Goal: Information Seeking & Learning: Learn about a topic

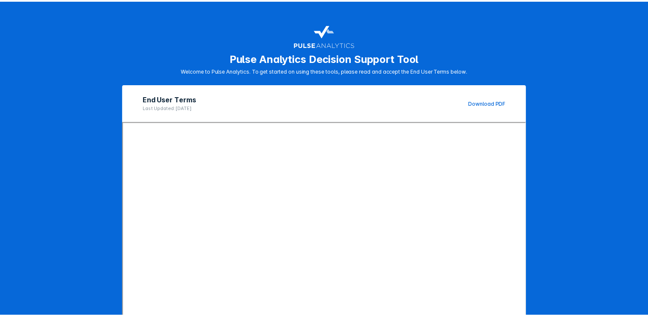
scroll to position [90, 0]
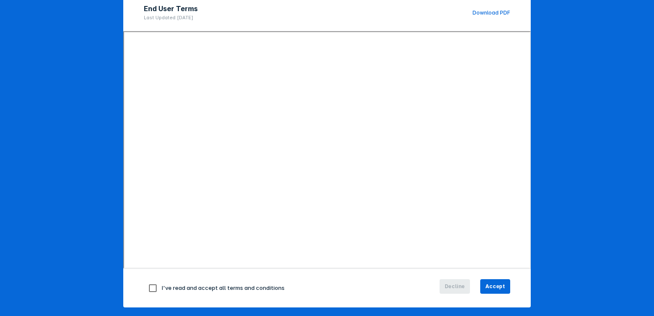
click at [161, 291] on div "I've read and accept all terms and conditions" at bounding box center [266, 288] width 244 height 18
click at [149, 285] on input "checkbox" at bounding box center [153, 288] width 18 height 18
checkbox input "true"
click at [495, 288] on span "Accept" at bounding box center [495, 286] width 20 height 8
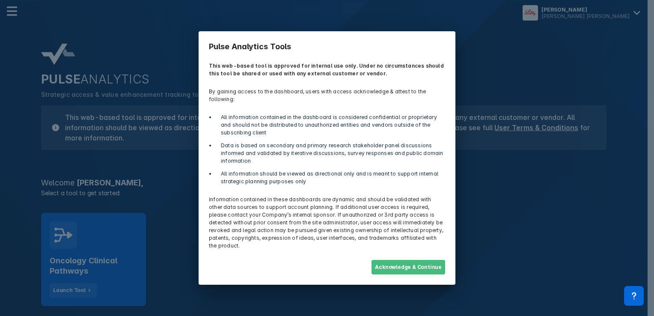
click at [395, 260] on button "Acknowledge & Continue" at bounding box center [408, 267] width 74 height 15
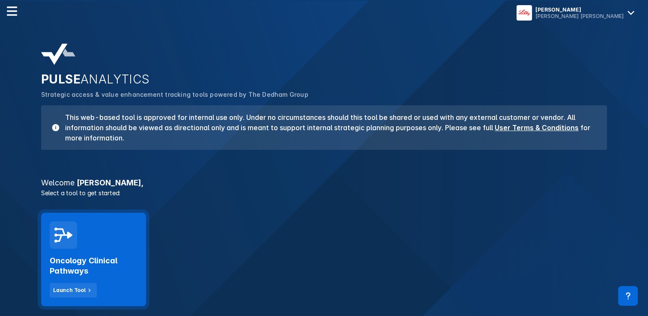
click at [121, 240] on div "Oncology Clinical Pathways Launch Tool" at bounding box center [93, 259] width 105 height 93
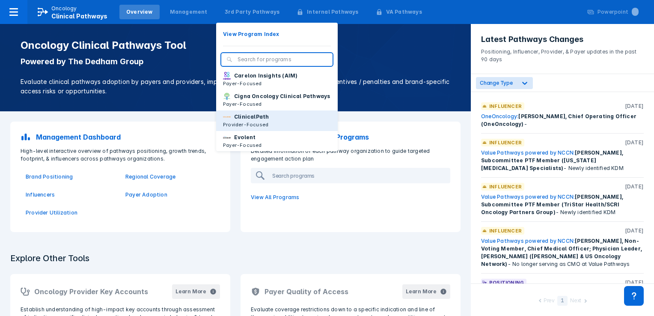
click at [245, 131] on button "ClinicalPath Provider-Focused" at bounding box center [277, 120] width 122 height 21
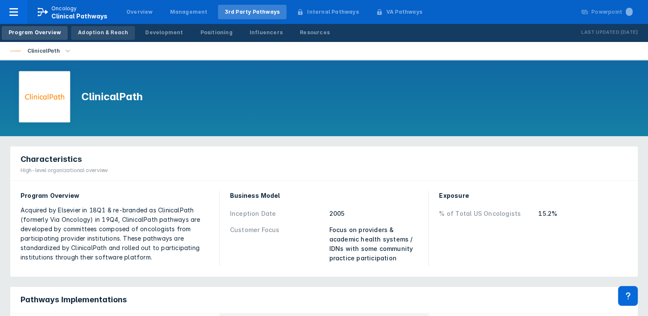
click at [104, 33] on div "Adoption & Reach" at bounding box center [103, 33] width 50 height 8
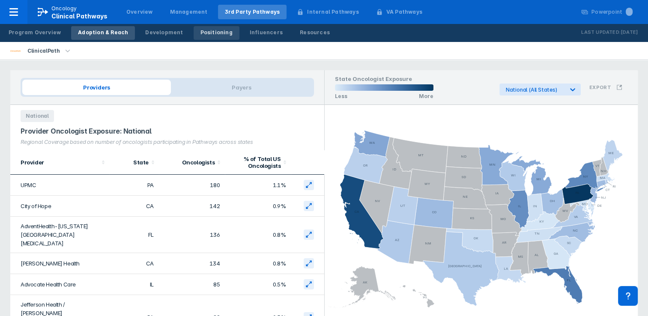
click at [193, 28] on link "Positioning" at bounding box center [216, 33] width 46 height 14
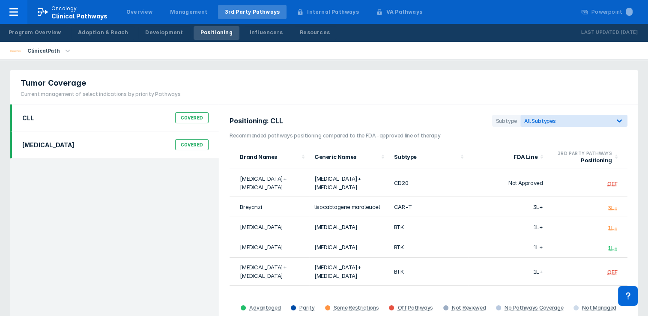
click at [39, 151] on div "[MEDICAL_DATA] Covered" at bounding box center [115, 145] width 196 height 16
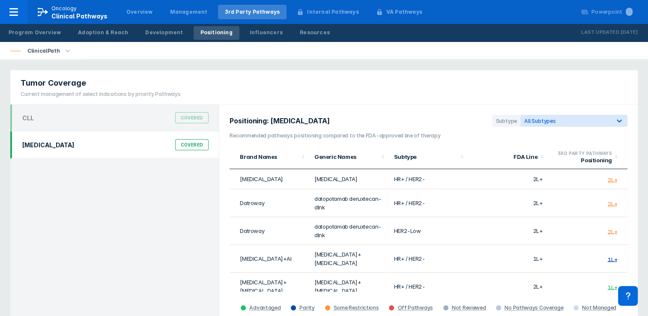
click at [90, 150] on div "[MEDICAL_DATA] Covered" at bounding box center [115, 145] width 196 height 16
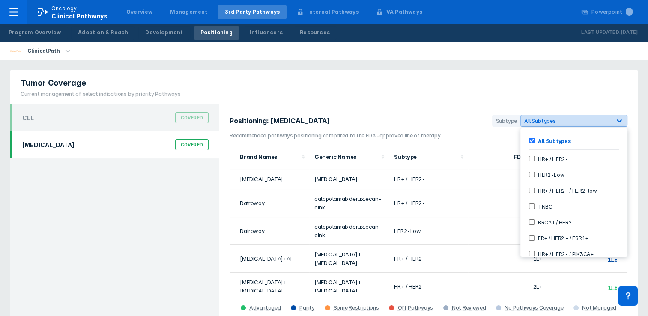
click at [531, 118] on span "All Subtypes" at bounding box center [540, 121] width 32 height 6
click at [532, 158] on HER2--checkbox "HR+ / HER2-" at bounding box center [532, 159] width 6 height 6
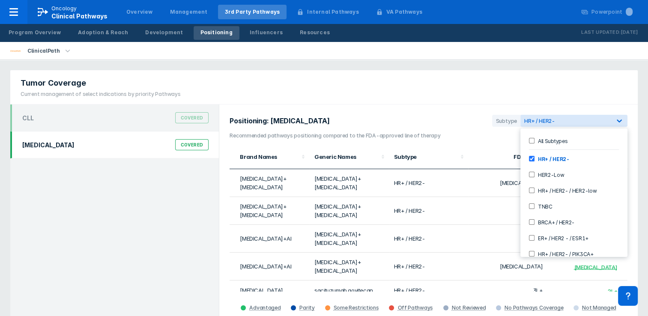
click at [434, 104] on div "Positioning: [MEDICAL_DATA] Subtype option HR+ / HER2-, selected. 10 results av…" at bounding box center [428, 214] width 418 height 220
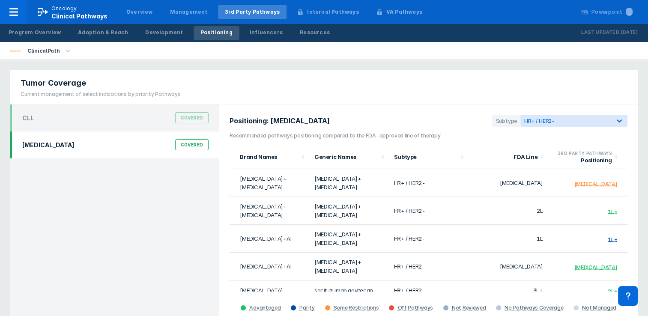
click at [547, 127] on section "Positioning: [MEDICAL_DATA] Subtype HR+ / HER2-" at bounding box center [428, 123] width 398 height 17
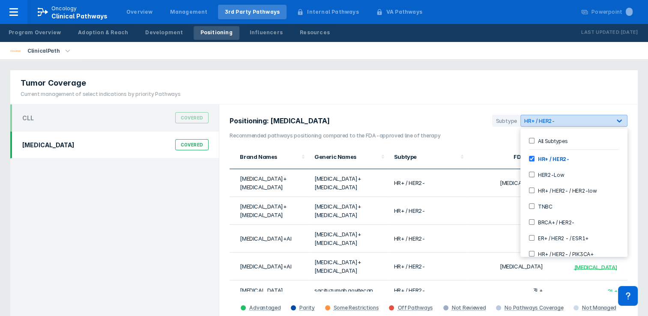
click at [550, 119] on span "HR+ / HER2-" at bounding box center [539, 121] width 31 height 6
click at [531, 143] on Subtypes-checkbox "All Subtypes" at bounding box center [532, 141] width 6 height 6
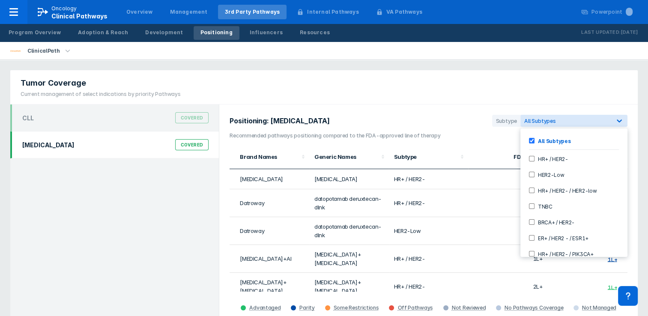
click at [457, 137] on h3 "Recommended pathways positioning compared to the FDA-approved line of therapy" at bounding box center [428, 136] width 398 height 8
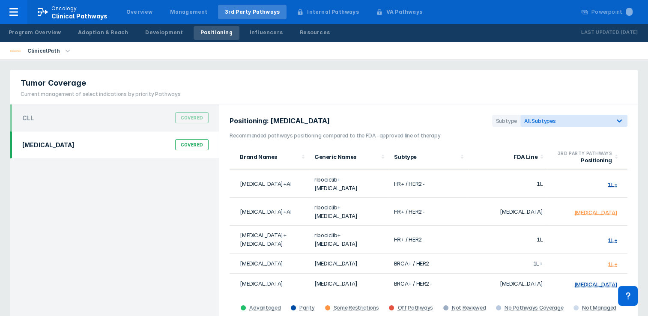
scroll to position [214, 0]
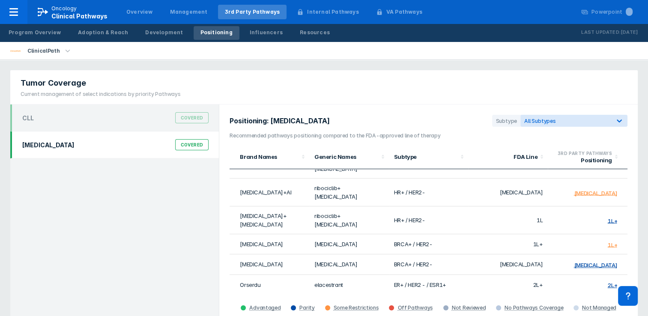
click at [343, 275] on td "elacestrant" at bounding box center [349, 285] width 80 height 20
drag, startPoint x: 237, startPoint y: 232, endPoint x: 466, endPoint y: 226, distance: 229.5
click at [466, 275] on tr "Orserdu elacestrant ER+ / HER2 - / ESR1+ 2L+ 2L+" at bounding box center [428, 285] width 398 height 20
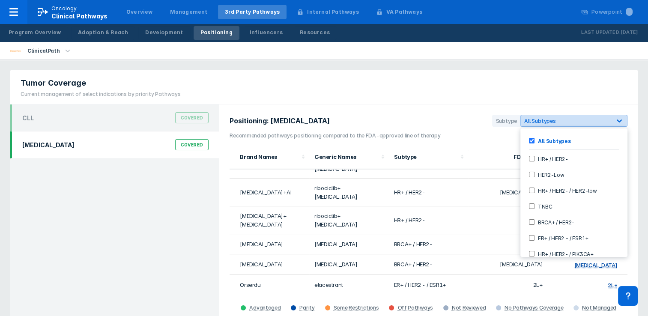
click at [607, 123] on div "All Subtypes" at bounding box center [565, 121] width 83 height 6
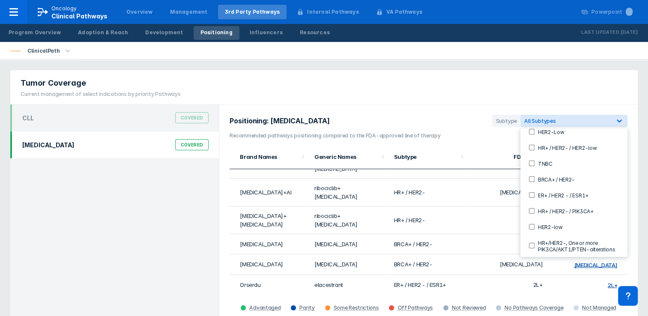
click at [567, 197] on label "ER+ / HER2 - / ESR1+" at bounding box center [561, 194] width 54 height 7
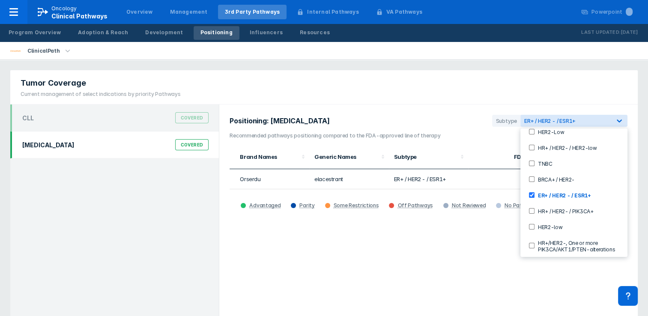
scroll to position [0, 0]
click at [400, 256] on div "Positioning: [MEDICAL_DATA] Subtype option ER+ / HER2 - / ESR1+, selected. 10 r…" at bounding box center [428, 214] width 418 height 220
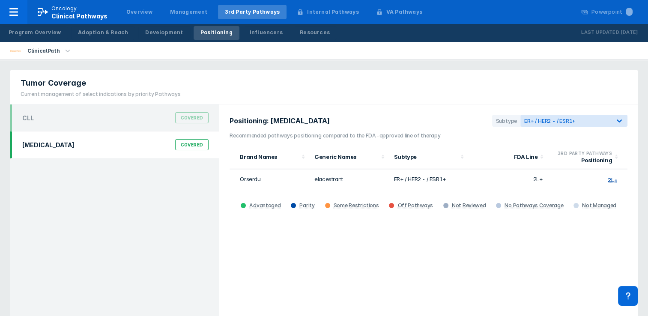
click at [445, 179] on td "ER+ / HER2 - / ESR1+" at bounding box center [429, 179] width 80 height 20
